Goal: Use online tool/utility: Use online tool/utility

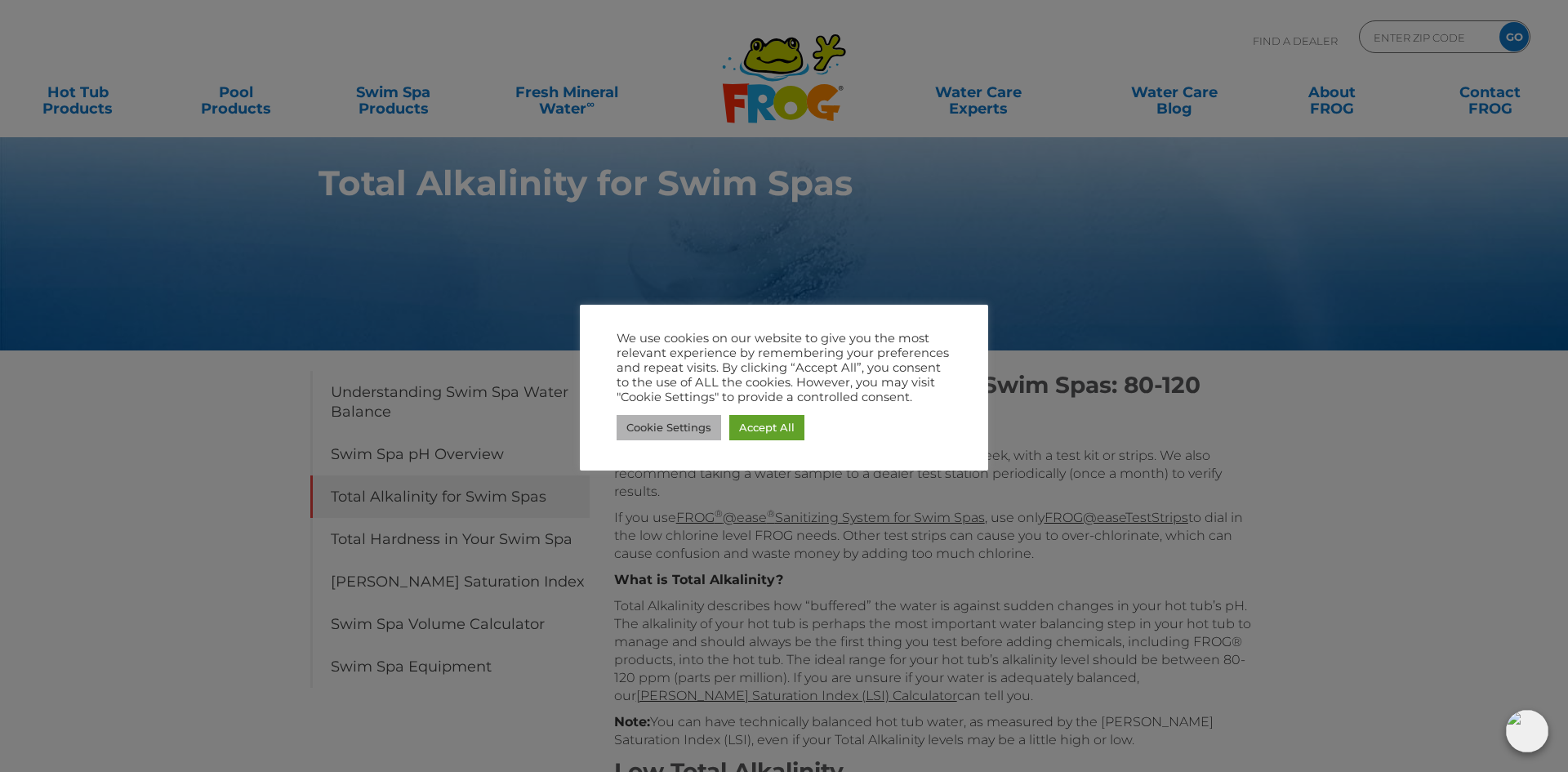
click at [687, 428] on link "Cookie Settings" at bounding box center [668, 427] width 105 height 25
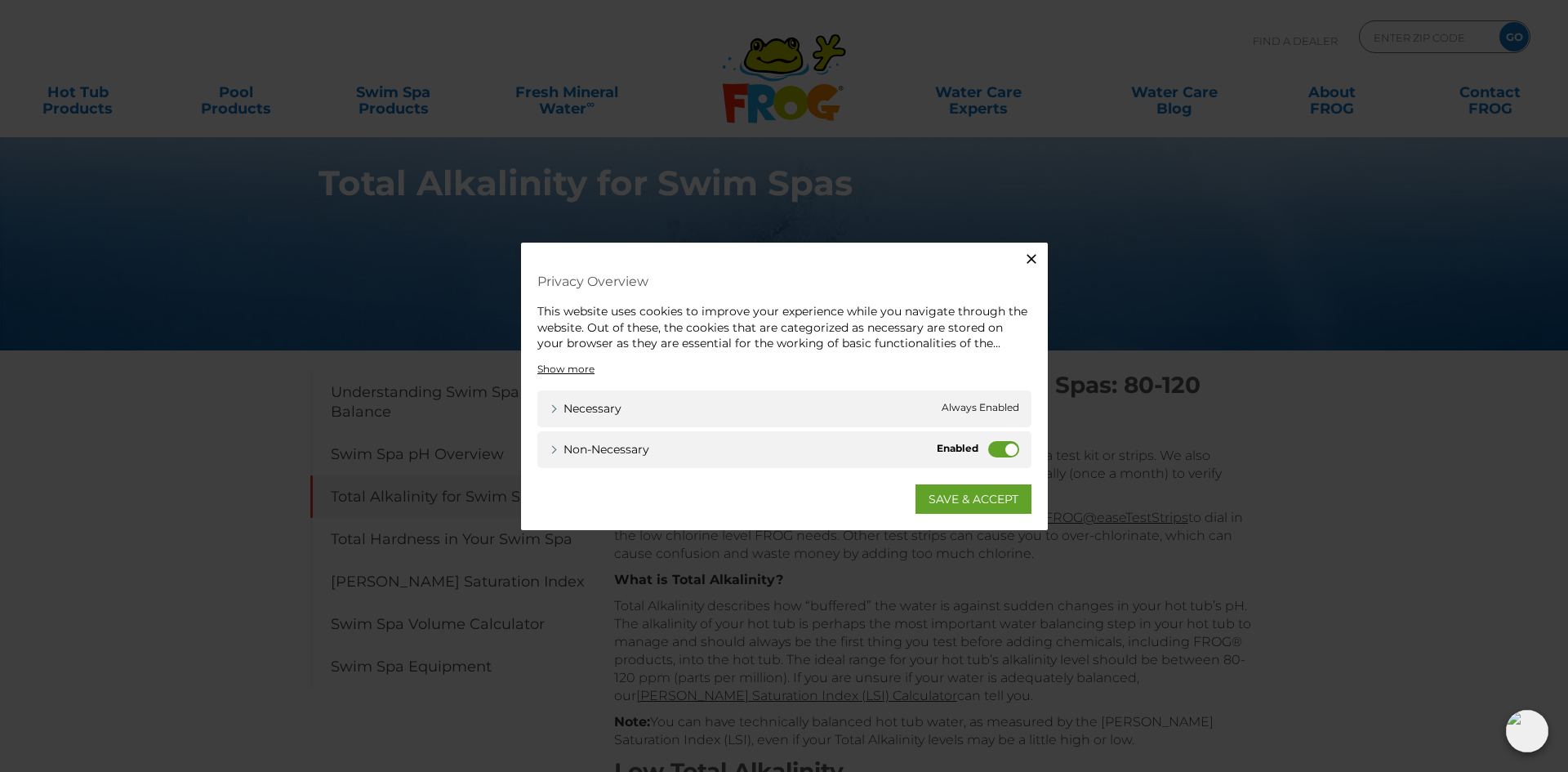
click at [1004, 449] on label "Non-necessary" at bounding box center [1003, 448] width 31 height 17
click at [0, 0] on input "Non-necessary" at bounding box center [0, 0] width 0 height 0
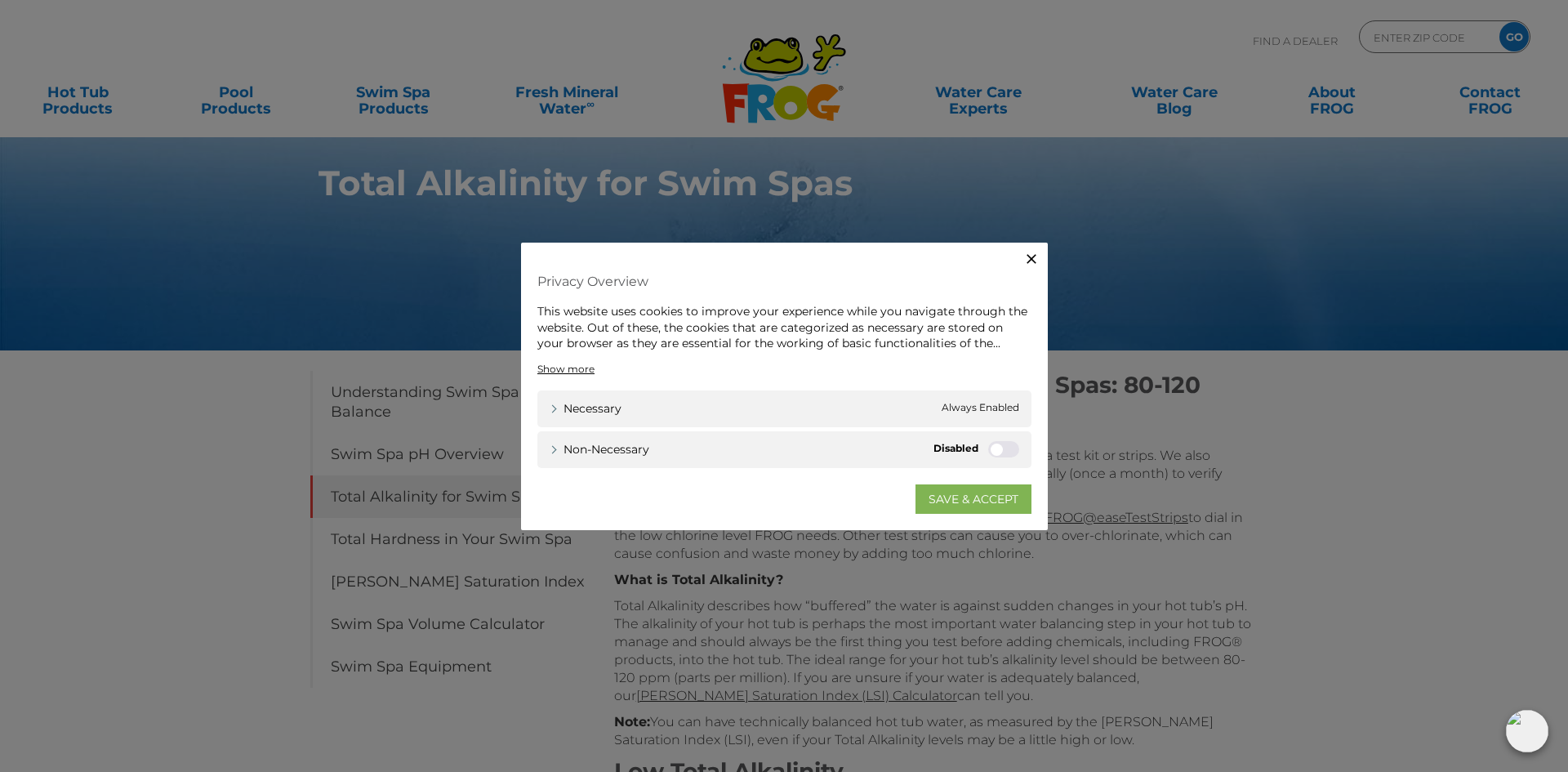
click at [988, 497] on link "SAVE & ACCEPT" at bounding box center [974, 498] width 116 height 29
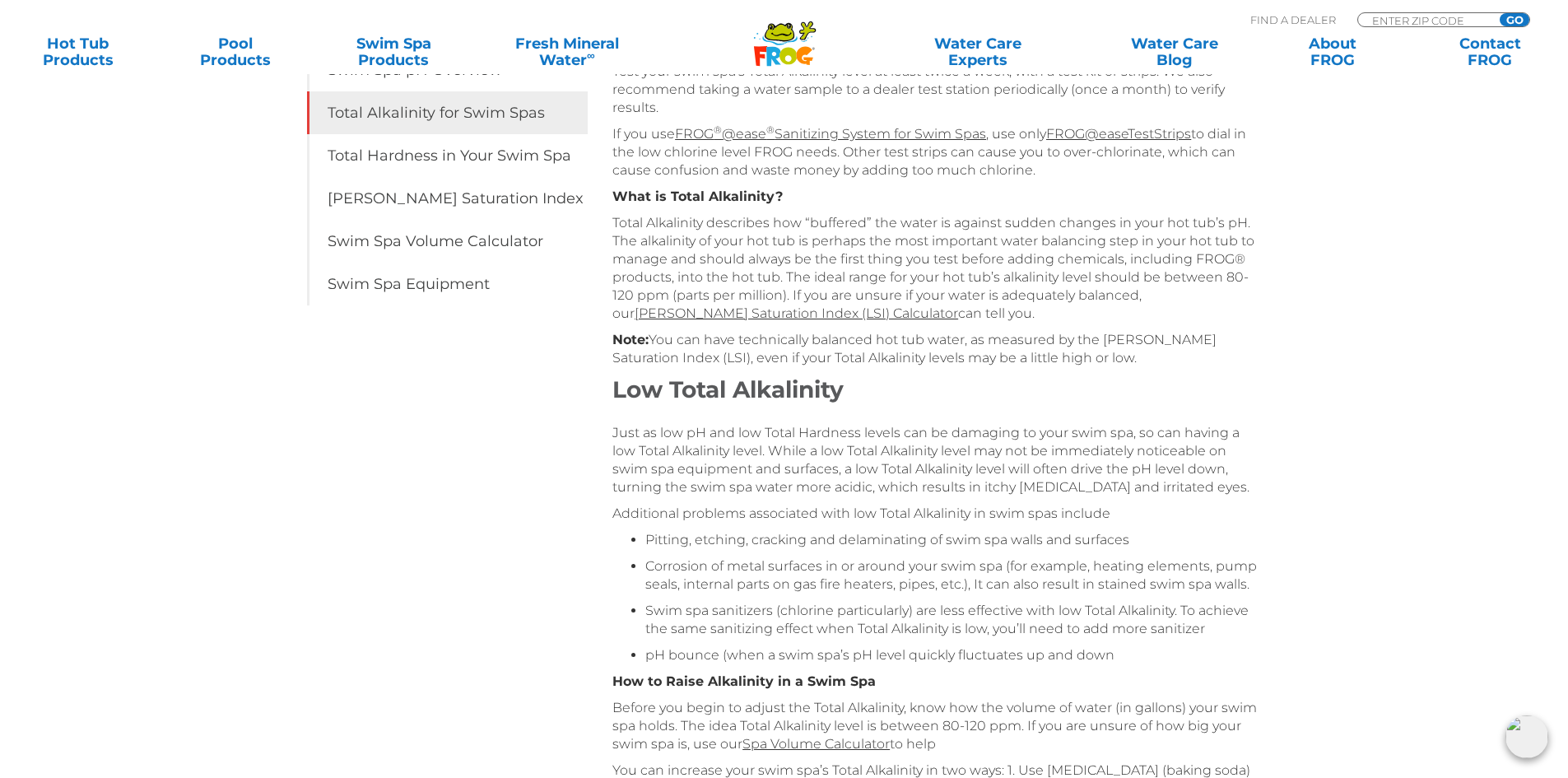
scroll to position [400, 0]
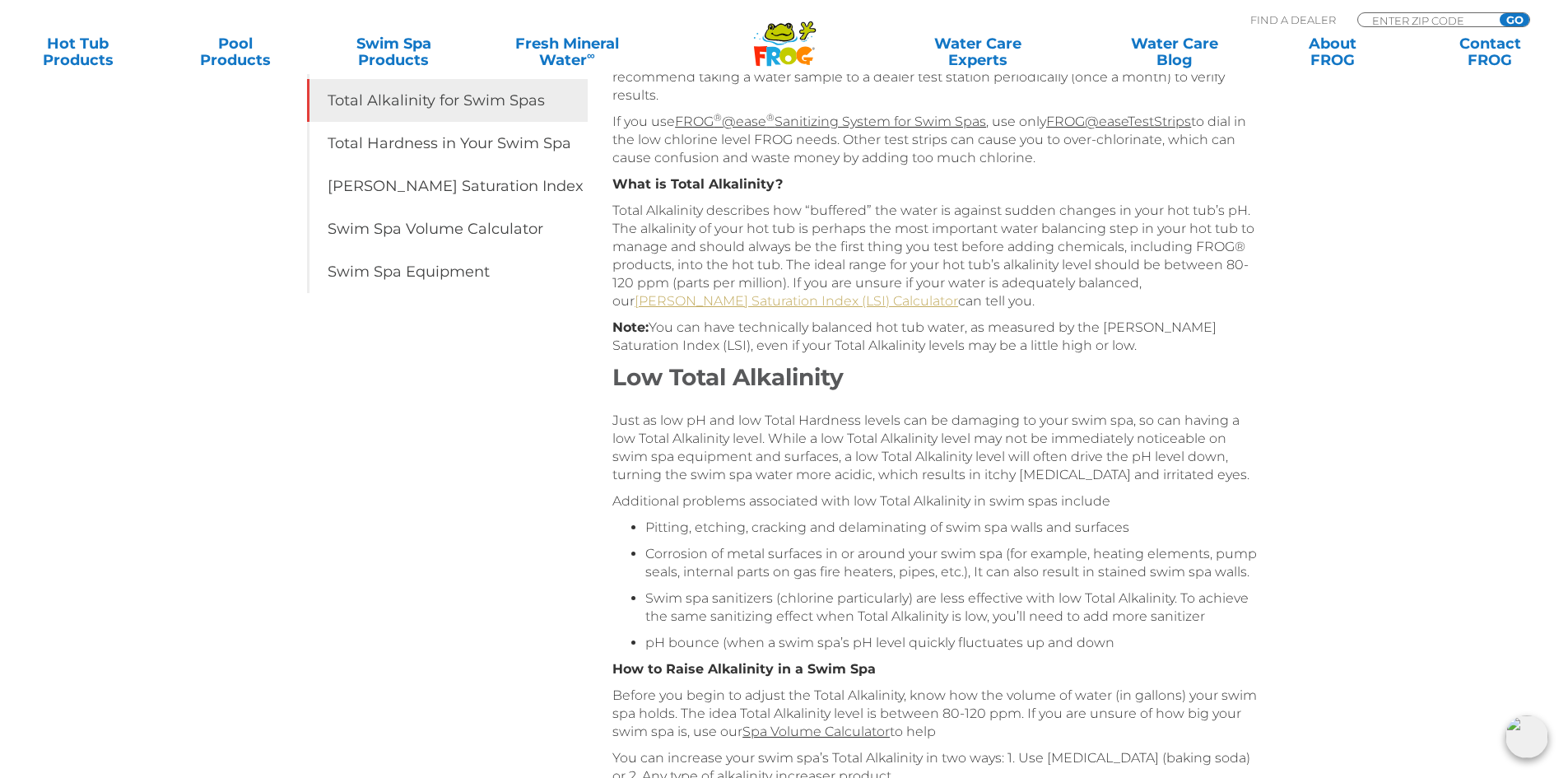
click at [680, 301] on link "Langelier Saturation Index (LSI) Calculator" at bounding box center [796, 301] width 324 height 16
